Goal: Task Accomplishment & Management: Use online tool/utility

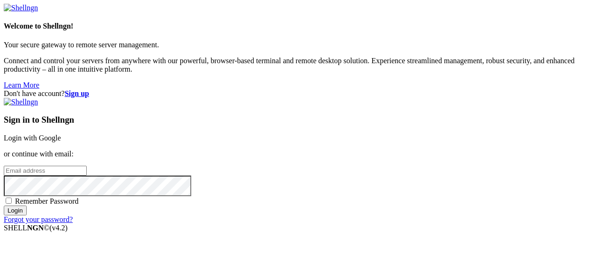
click at [61, 134] on link "Login with Google" at bounding box center [32, 138] width 57 height 8
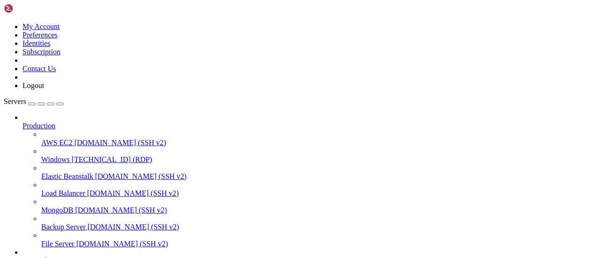
click at [41, 156] on link "Windows [TECHNICAL_ID] (RDP)" at bounding box center [318, 160] width 555 height 8
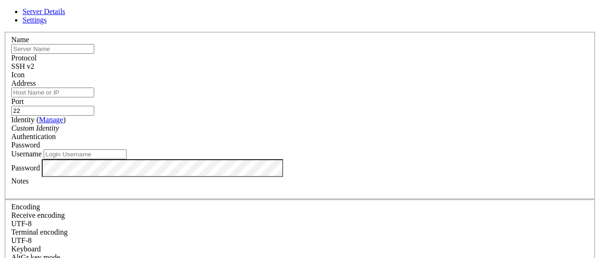
click at [94, 54] on input "text" at bounding box center [52, 49] width 83 height 10
type input "Test Windows"
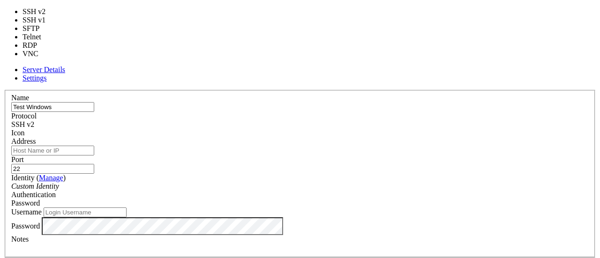
click at [34, 121] on span "SSH v2" at bounding box center [22, 125] width 23 height 8
type input "3389"
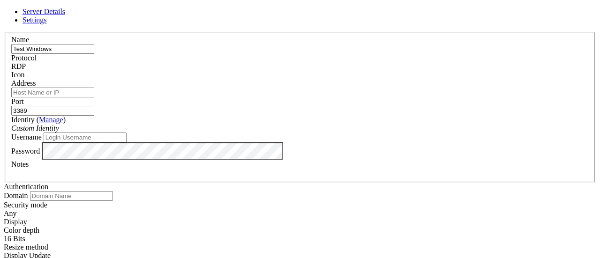
click at [94, 97] on input "Address" at bounding box center [52, 93] width 83 height 10
click at [94, 98] on input "Address" at bounding box center [52, 93] width 83 height 10
paste input "[TECHNICAL_ID]"
type input "[TECHNICAL_ID]"
paste input "[TECHNICAL_ID]"
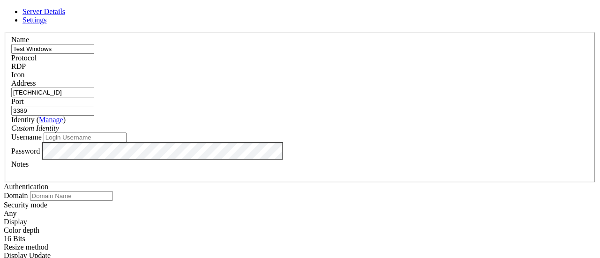
type input "[TECHNICAL_ID]"
click at [234, 131] on div "Custom Identity" at bounding box center [300, 128] width 578 height 8
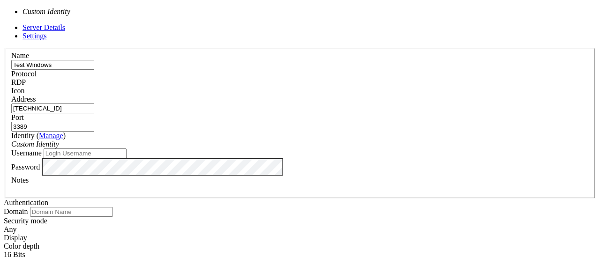
click at [127, 159] on input "Username" at bounding box center [85, 154] width 83 height 10
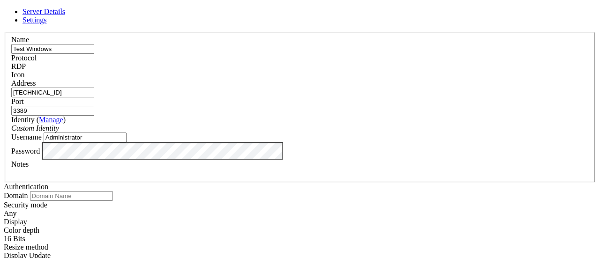
type input "Administrator"
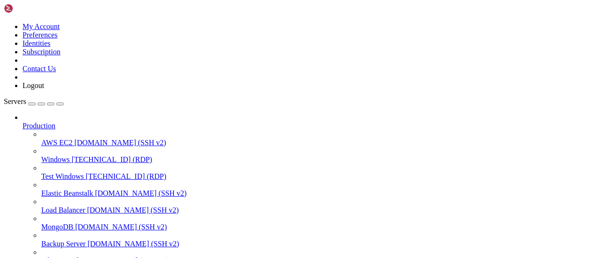
click at [41, 173] on link "Test Windows [TECHNICAL_ID] (RDP)" at bounding box center [318, 177] width 555 height 8
click at [41, 173] on icon at bounding box center [41, 173] width 0 height 0
